Goal: Information Seeking & Learning: Understand process/instructions

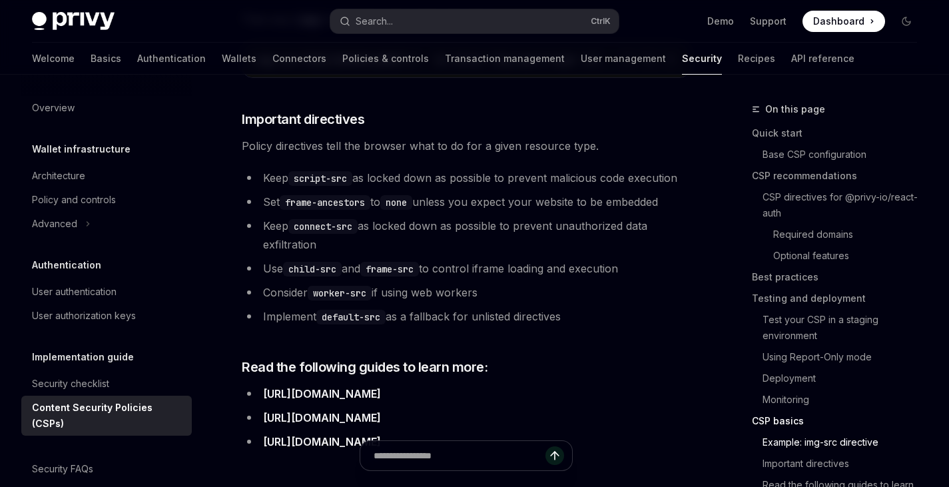
scroll to position [3294, 0]
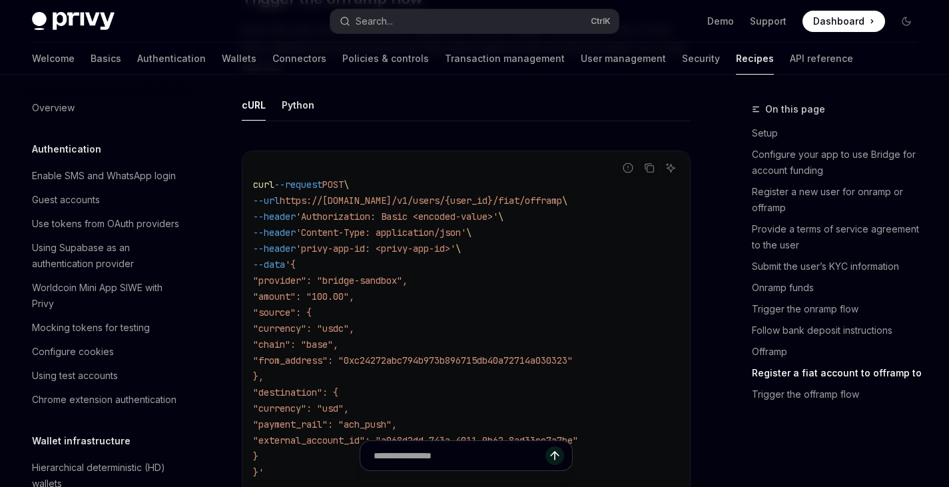
scroll to position [4391, 0]
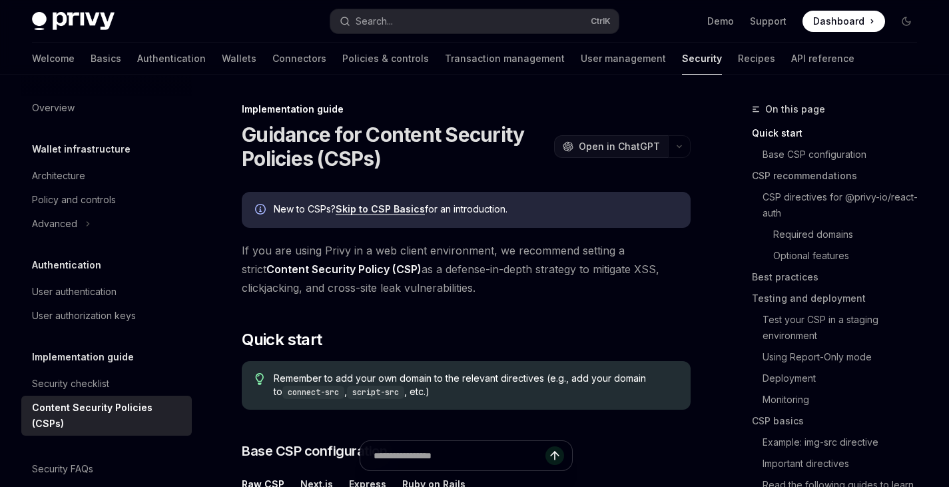
click at [650, 152] on span "Open in ChatGPT" at bounding box center [619, 146] width 81 height 13
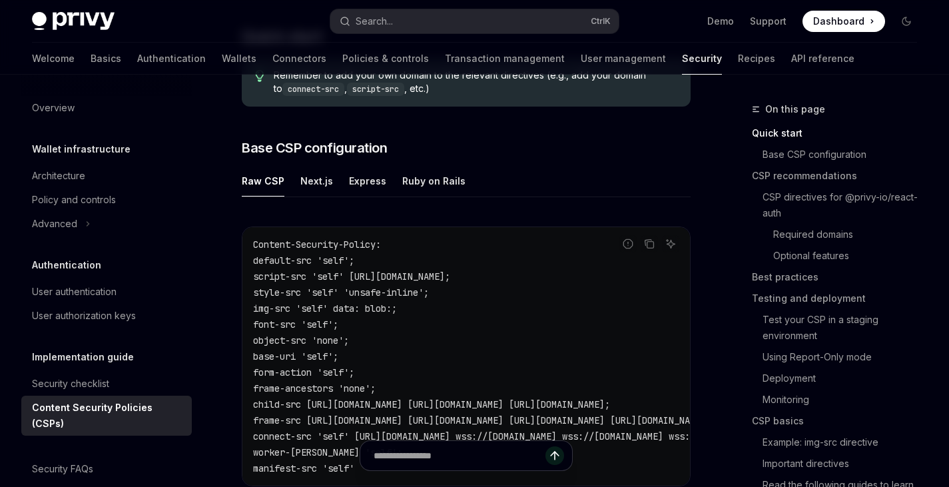
scroll to position [308, 0]
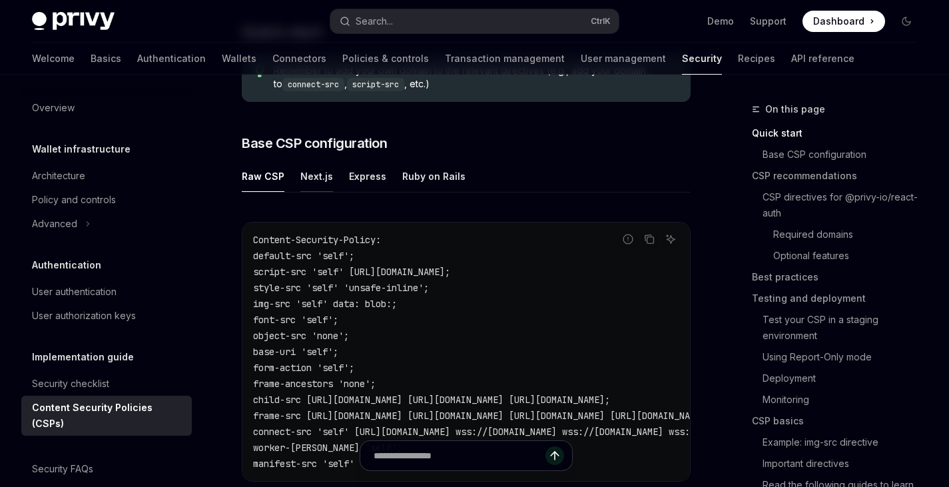
click at [321, 174] on div "Next.js" at bounding box center [316, 175] width 33 height 31
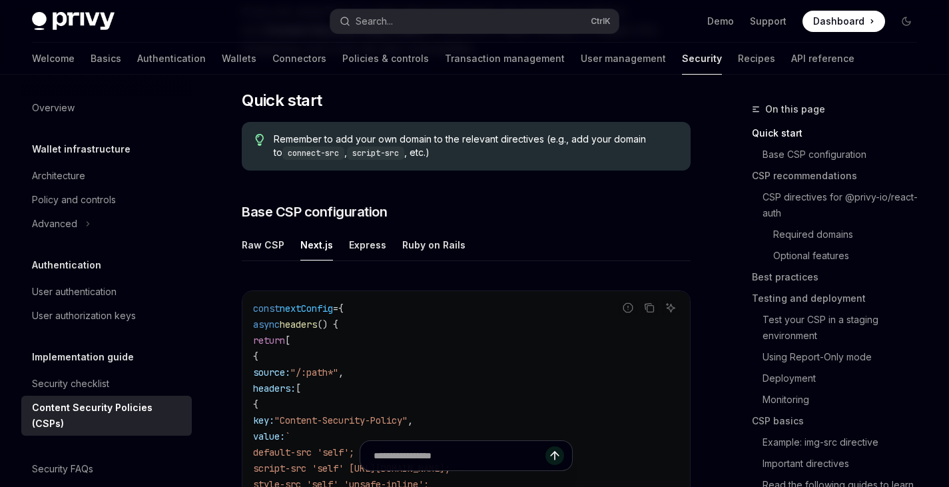
scroll to position [228, 0]
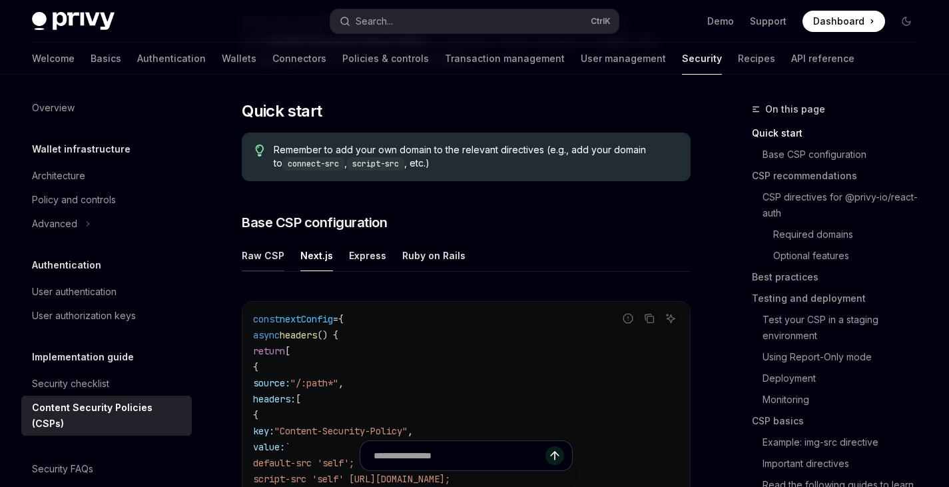
click at [265, 247] on div "Raw CSP" at bounding box center [263, 255] width 43 height 31
type textarea "*"
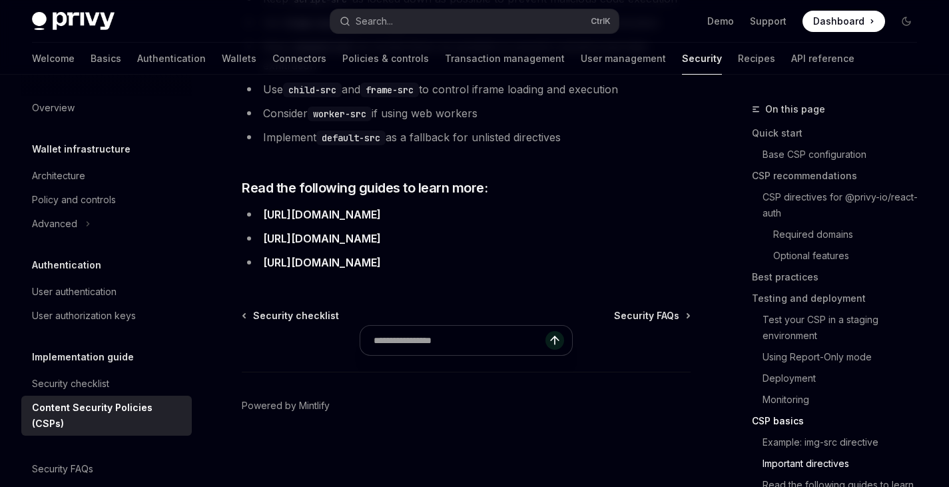
scroll to position [3497, 0]
click at [551, 458] on footer "Powered by Mintlify" at bounding box center [466, 428] width 449 height 115
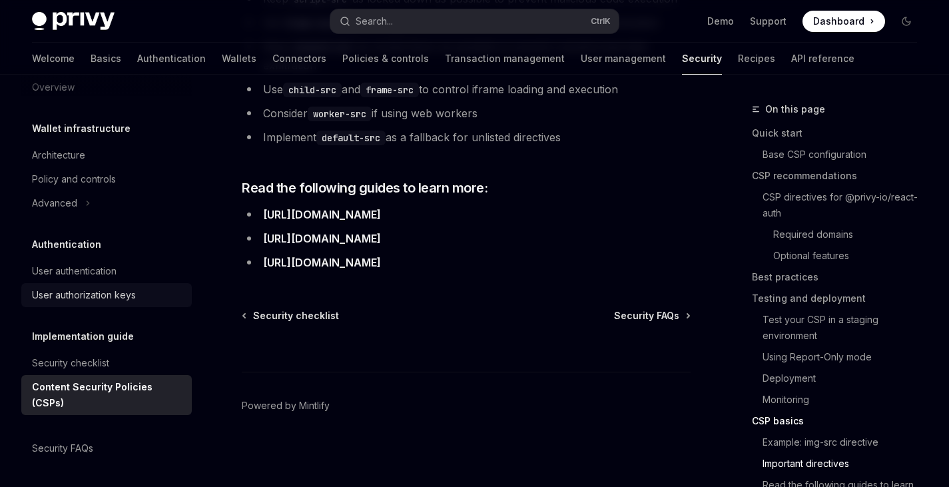
scroll to position [15, 0]
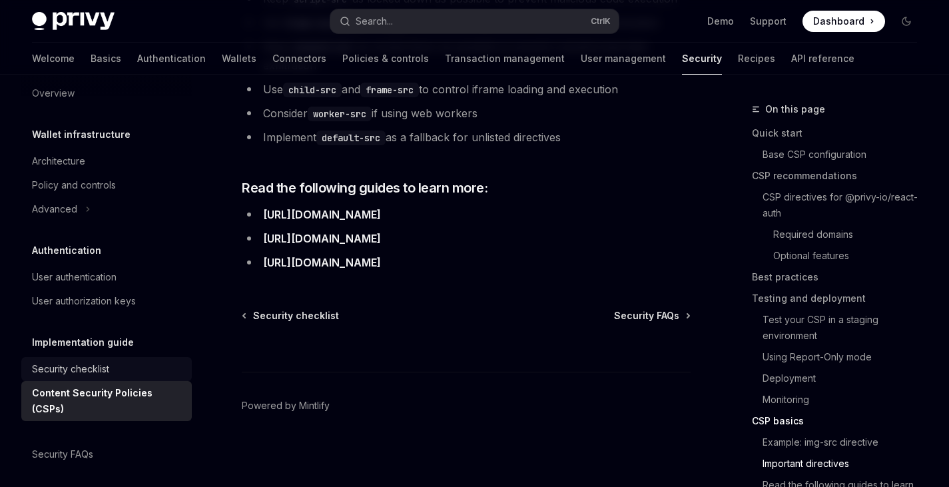
click at [103, 367] on div "Security checklist" at bounding box center [70, 369] width 77 height 16
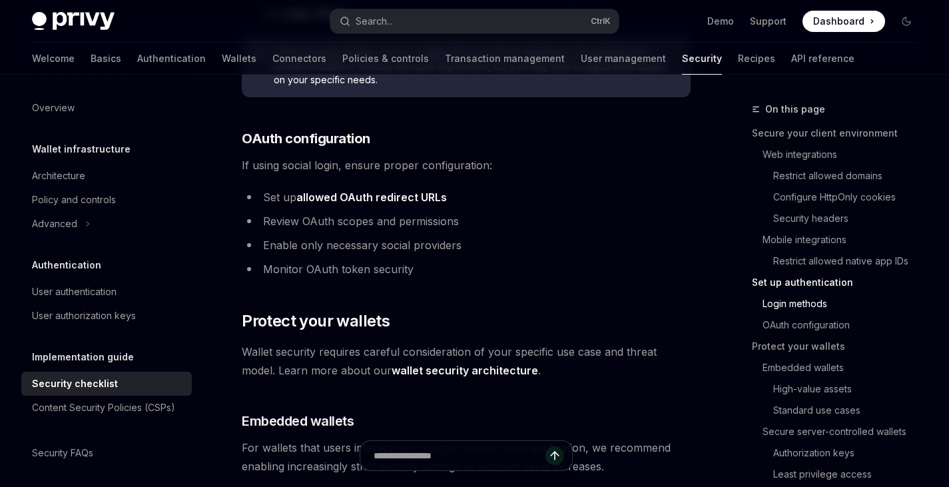
scroll to position [1493, 0]
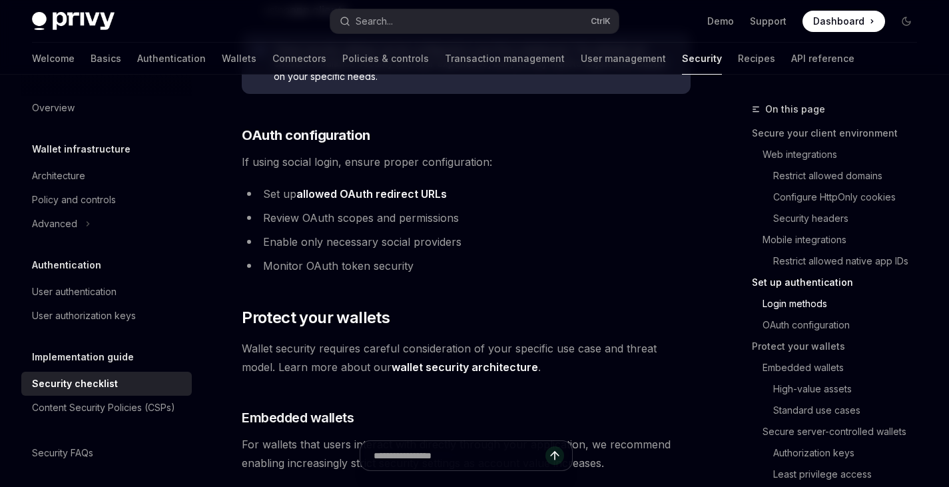
click at [397, 196] on link "allowed OAuth redirect URLs" at bounding box center [371, 194] width 150 height 14
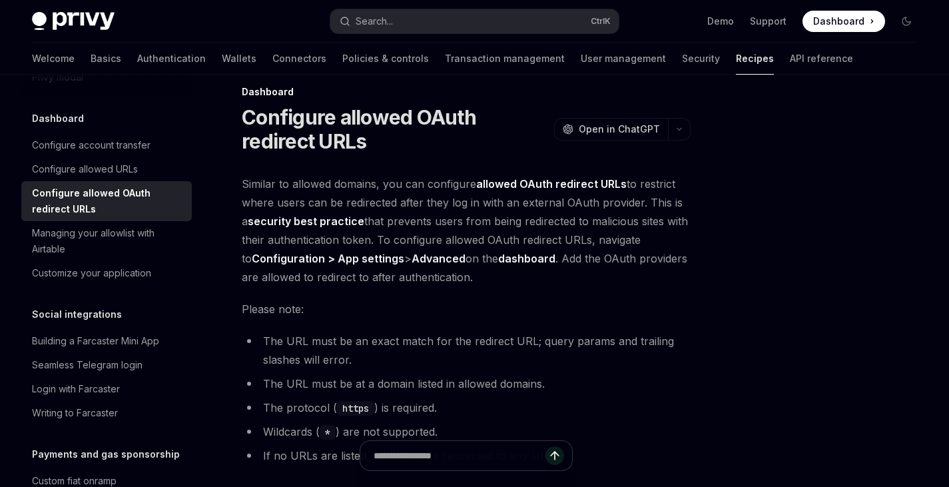
scroll to position [18, 0]
click at [815, 289] on div at bounding box center [826, 293] width 202 height 385
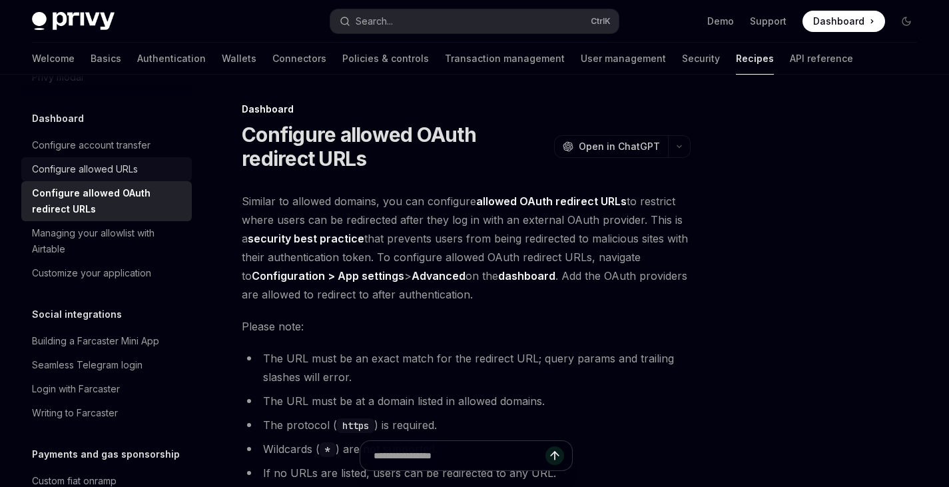
click at [138, 177] on div "Configure allowed URLs" at bounding box center [108, 169] width 152 height 16
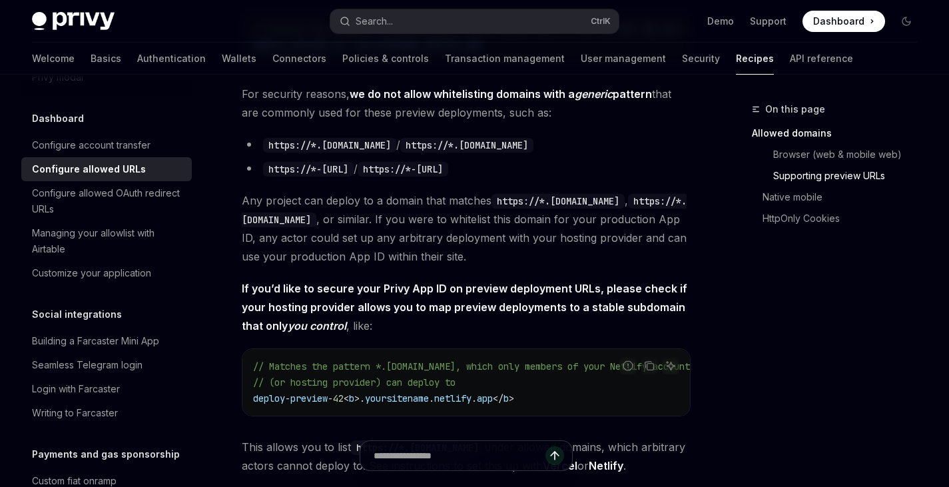
scroll to position [968, 0]
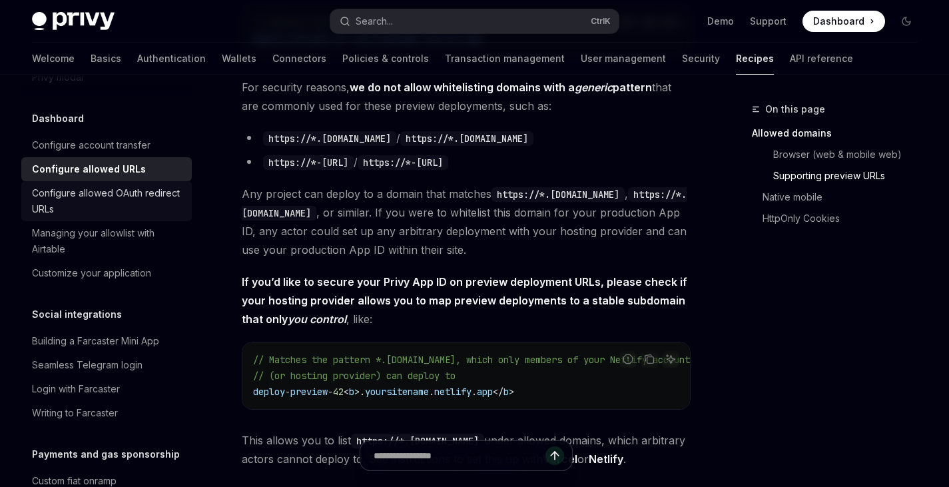
click at [151, 217] on div "Configure allowed OAuth redirect URLs" at bounding box center [108, 201] width 152 height 32
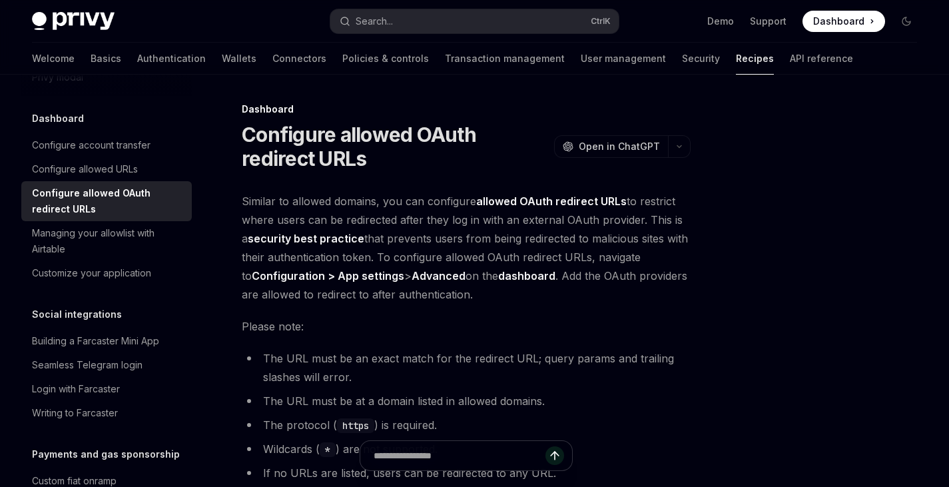
type textarea "*"
click at [846, 224] on div at bounding box center [826, 293] width 202 height 385
click at [825, 246] on div at bounding box center [826, 293] width 202 height 385
click at [892, 294] on div at bounding box center [826, 293] width 202 height 385
click at [433, 17] on button "Search... Ctrl K" at bounding box center [474, 21] width 288 height 24
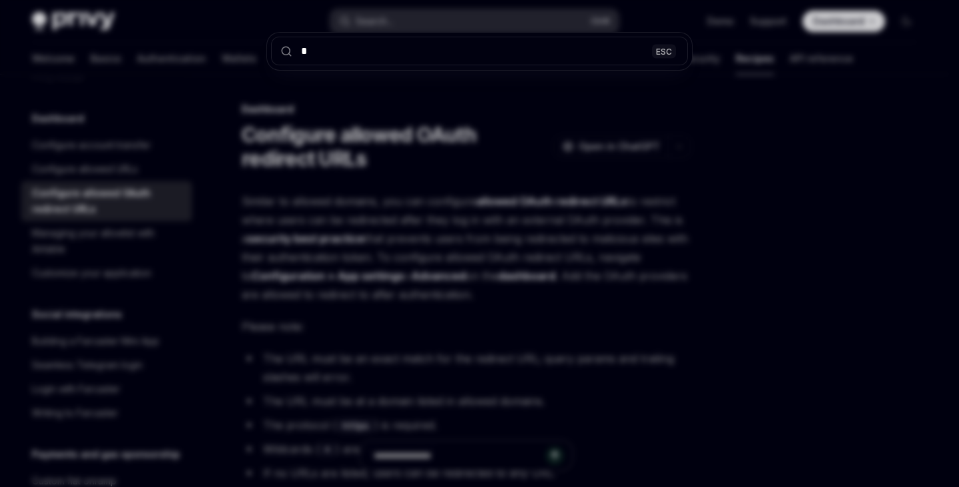
type input "**"
type textarea "*"
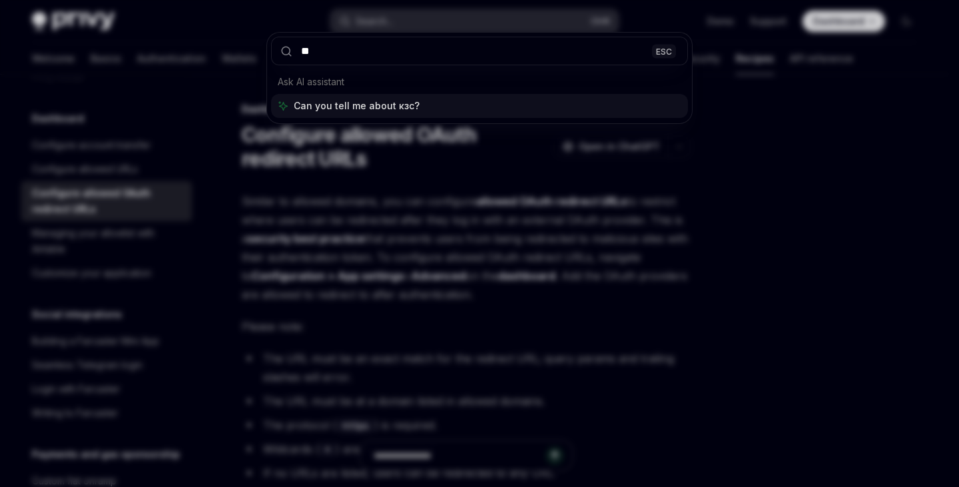
type input "*"
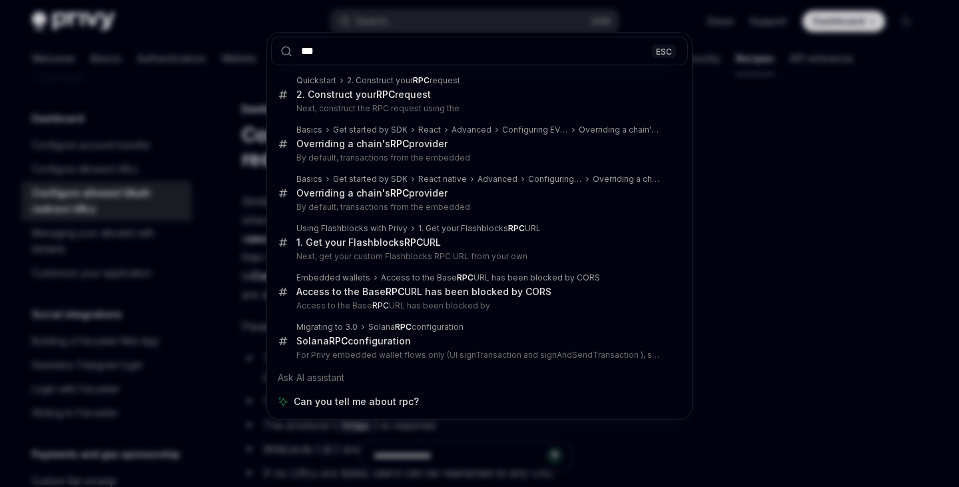
type input "***"
click at [809, 172] on div "*** ESC Quickstart 2. Construct your RPC request 2. Construct your RPC request …" at bounding box center [479, 243] width 959 height 487
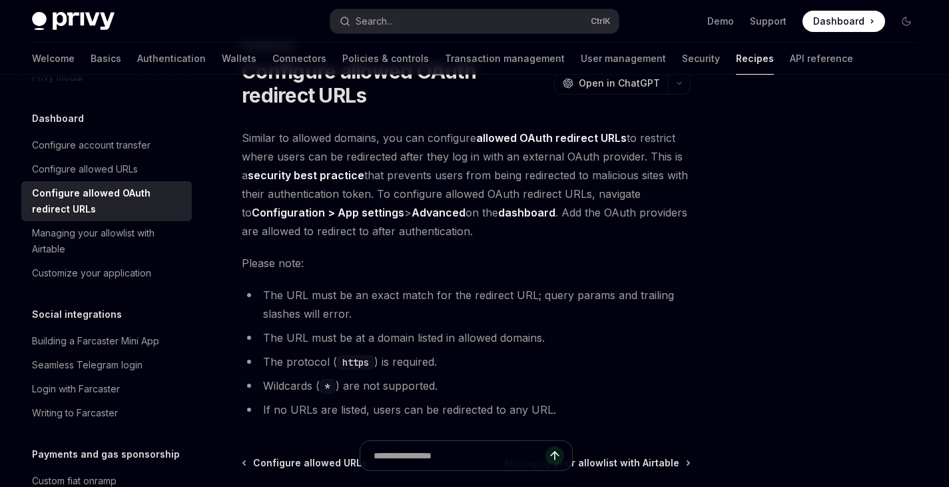
scroll to position [65, 0]
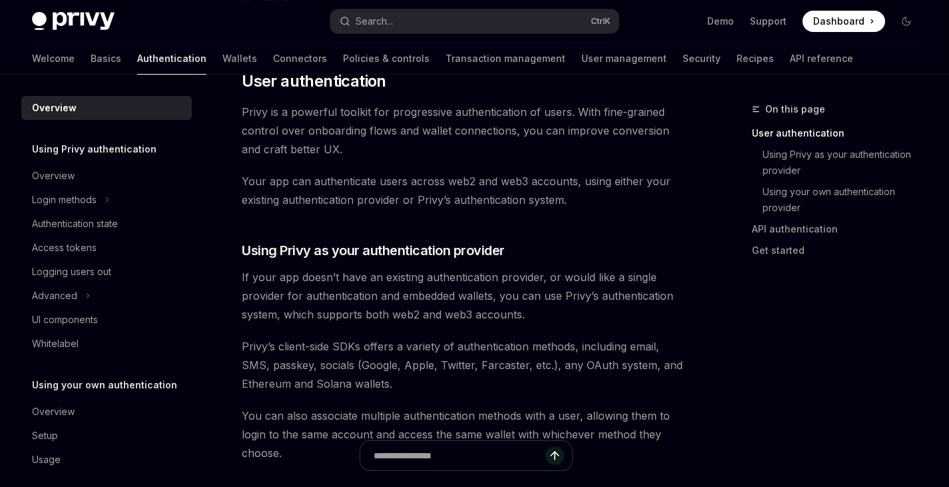
scroll to position [226, 0]
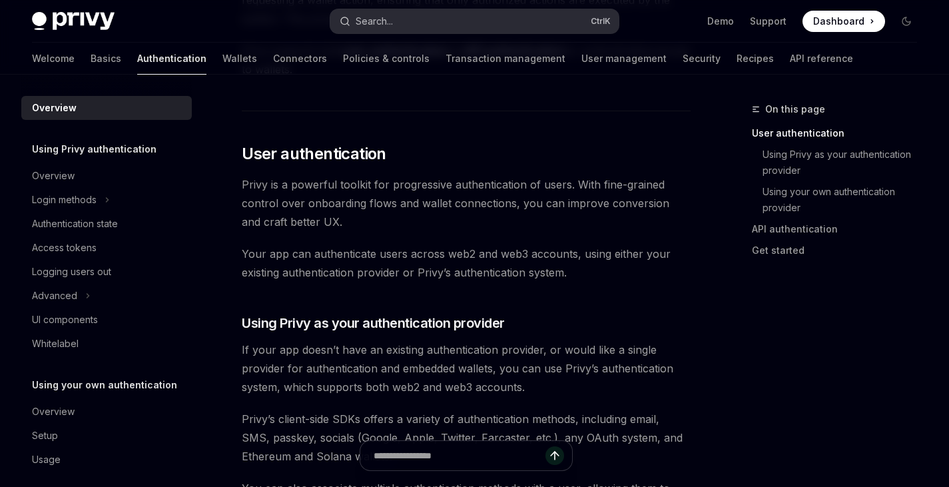
click at [387, 23] on div "Search..." at bounding box center [374, 21] width 37 height 16
type textarea "*"
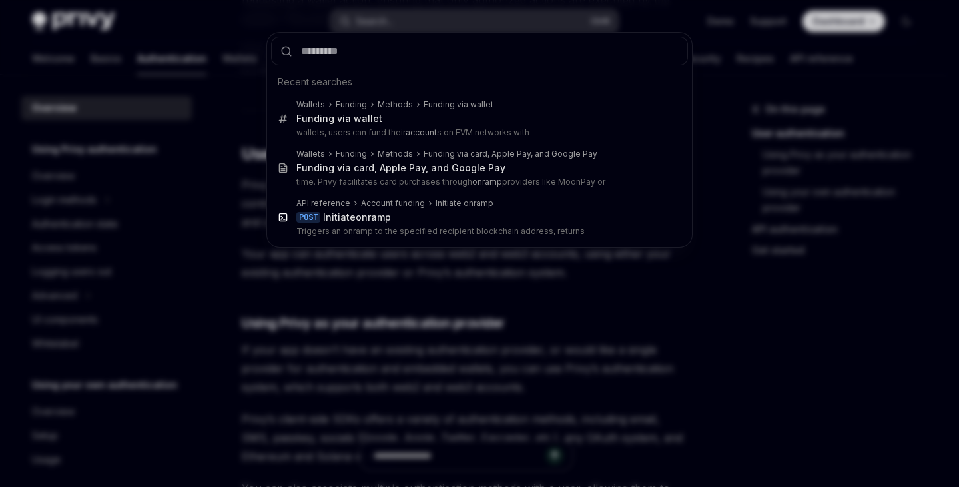
type input "*"
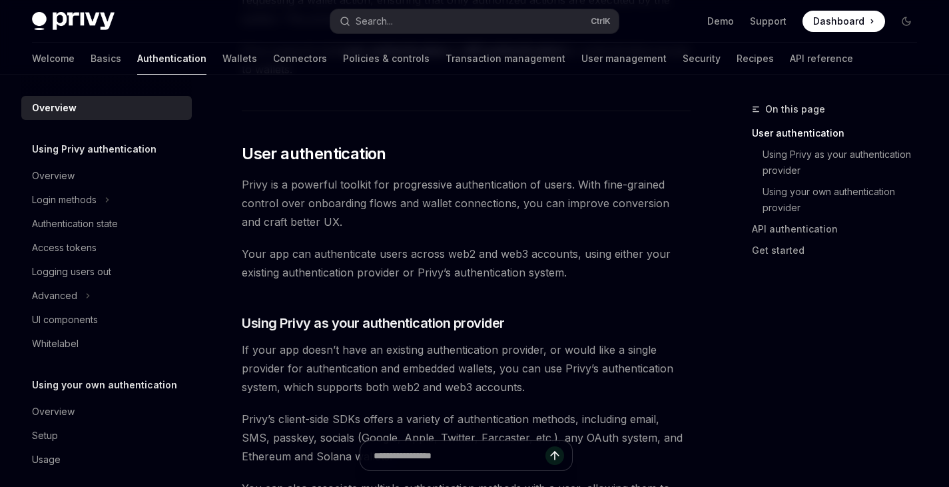
type textarea "*"
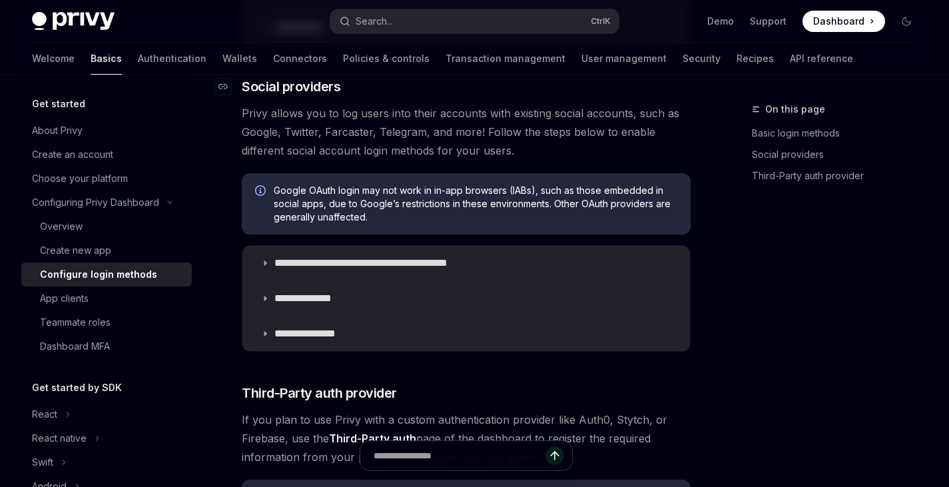
scroll to position [433, 0]
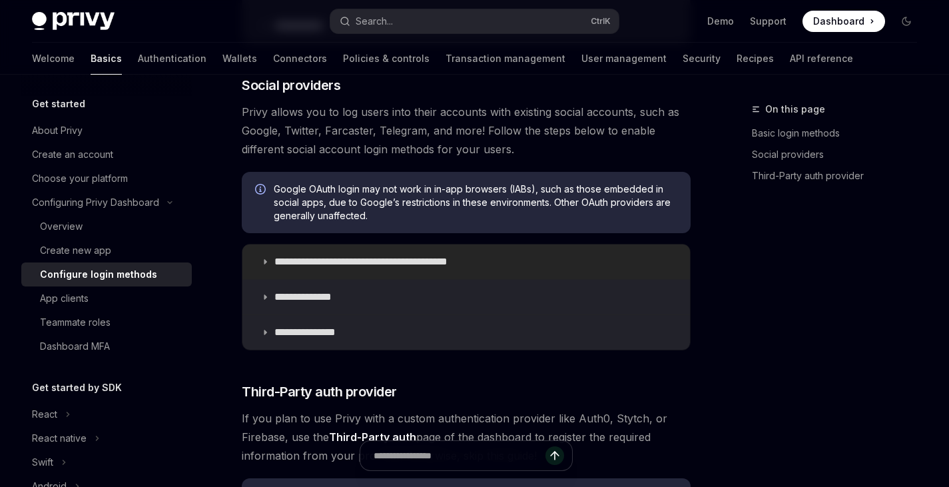
click at [356, 259] on p "**********" at bounding box center [384, 261] width 220 height 13
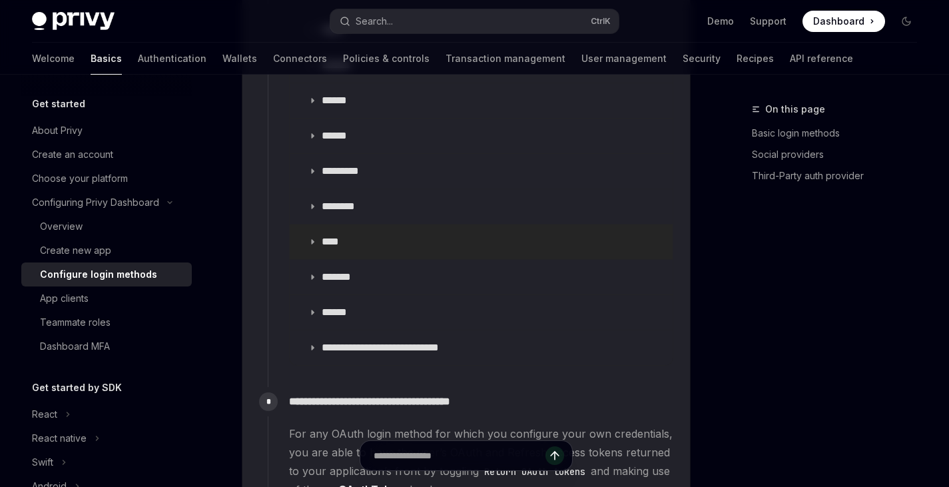
scroll to position [1744, 0]
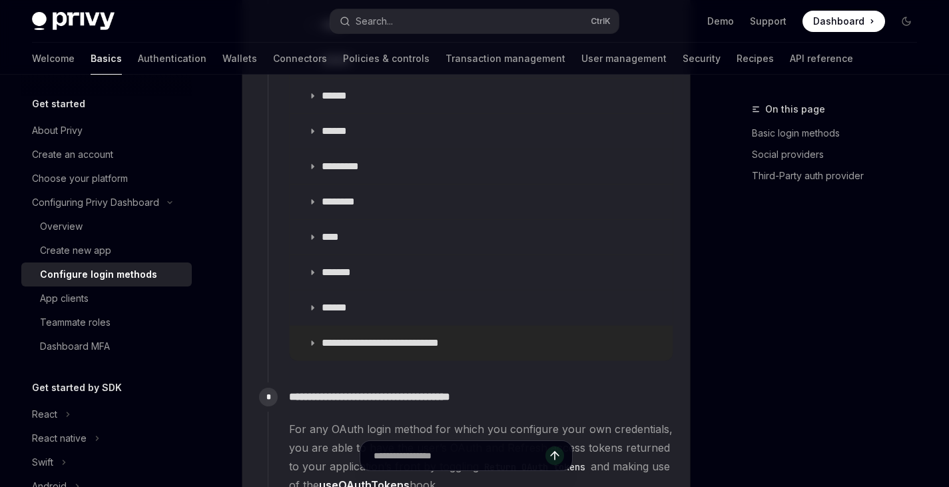
click at [364, 342] on p "**********" at bounding box center [397, 342] width 151 height 13
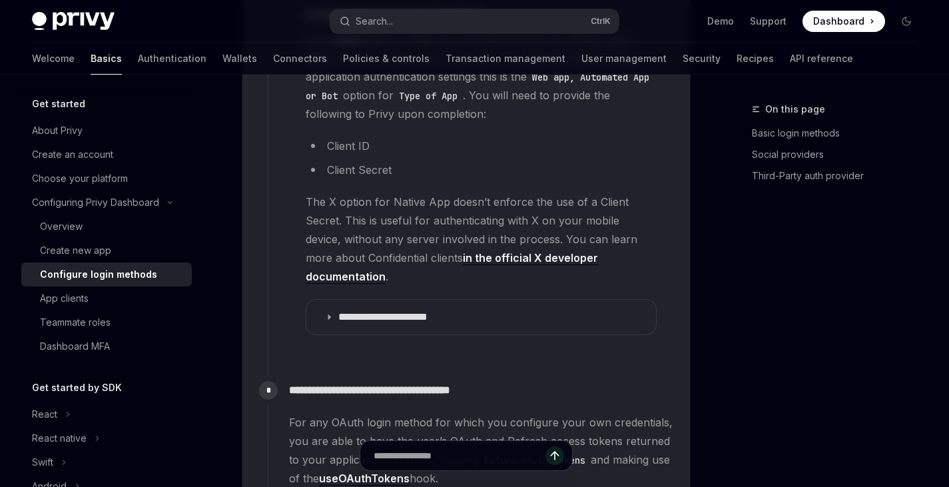
scroll to position [2104, 0]
click at [416, 310] on p "**********" at bounding box center [393, 316] width 111 height 13
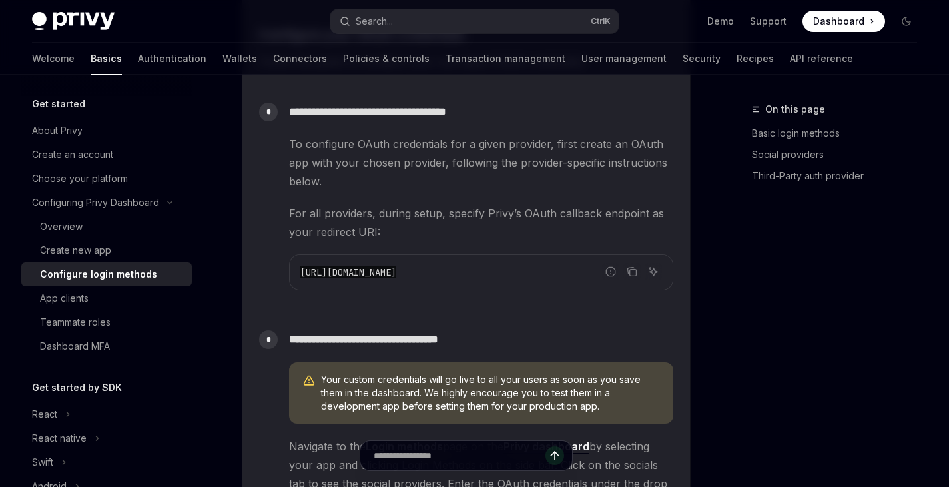
scroll to position [1174, 0]
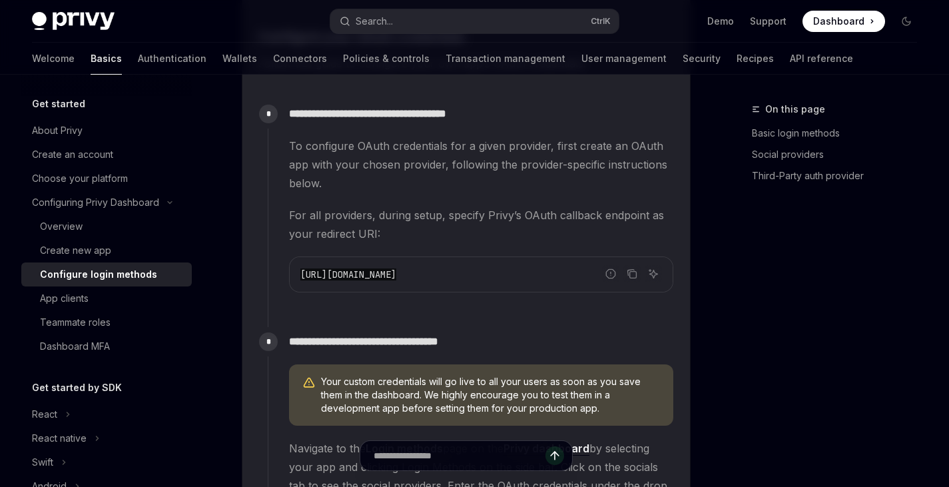
click at [396, 272] on span "https://auth.privy.io/api/v1/oauth/callback" at bounding box center [348, 274] width 96 height 12
click at [558, 228] on span "For all providers, during setup, specify Privy’s OAuth callback endpoint as you…" at bounding box center [481, 224] width 384 height 37
click at [632, 274] on icon "Copy the contents from the code block" at bounding box center [631, 273] width 11 height 11
